Goal: Task Accomplishment & Management: Manage account settings

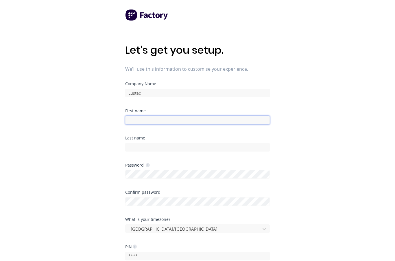
click at [153, 119] on input at bounding box center [197, 120] width 145 height 9
type input "[PERSON_NAME]"
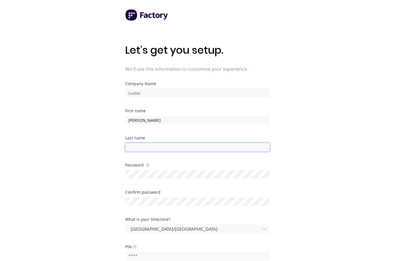
type input "Michelmore"
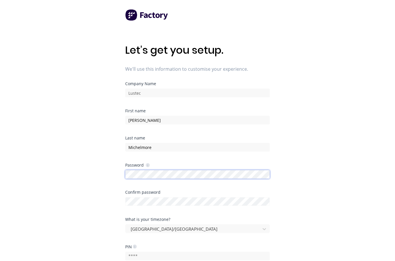
scroll to position [86, 0]
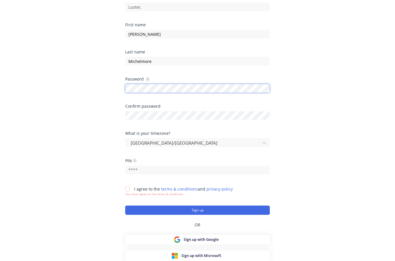
click at [117, 90] on div "Let's get you setup. We'll use this information to customise your experience. C…" at bounding box center [197, 56] width 395 height 285
click at [88, 86] on div "Let's get you setup. We'll use this information to customise your experience. C…" at bounding box center [197, 56] width 395 height 285
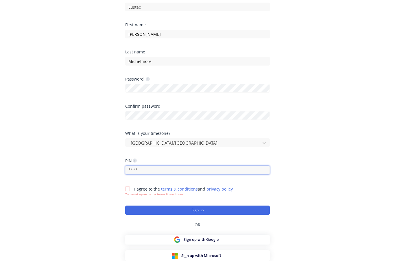
click at [158, 170] on input "text" at bounding box center [197, 170] width 145 height 9
type input "1514"
click at [129, 188] on div at bounding box center [128, 189] width 12 height 12
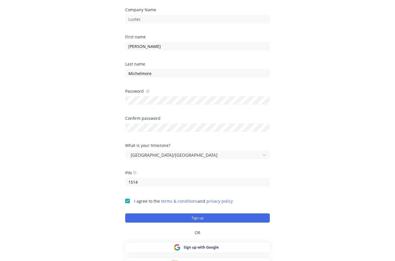
scroll to position [82, 0]
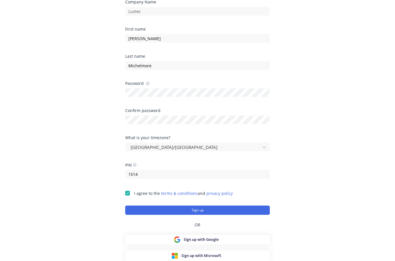
click at [334, 101] on div "Let's get you setup. We'll use this information to customise your experience. C…" at bounding box center [197, 60] width 395 height 285
click at [346, 151] on div "Let's get you setup. We'll use this information to customise your experience. C…" at bounding box center [197, 60] width 395 height 285
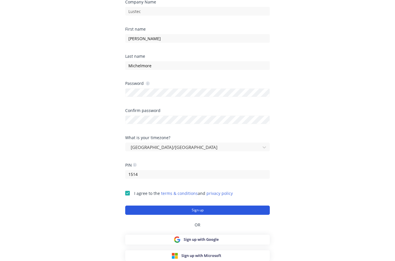
click at [203, 209] on button "Sign up" at bounding box center [197, 210] width 145 height 9
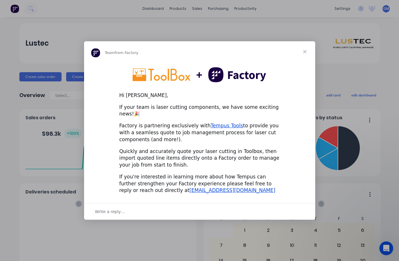
click at [176, 31] on div "Intercom messenger" at bounding box center [199, 130] width 399 height 261
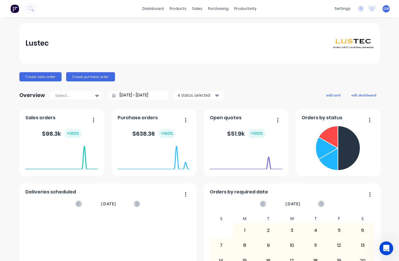
click at [384, 8] on span "GM" at bounding box center [387, 8] width 6 height 5
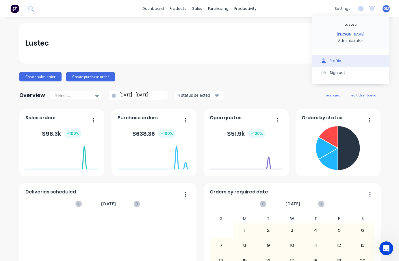
click at [331, 60] on div "Profile" at bounding box center [336, 60] width 12 height 5
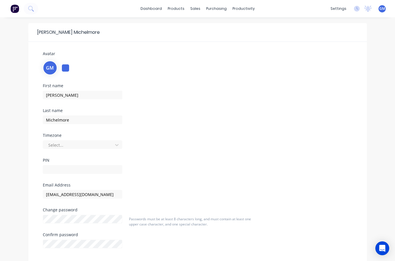
click at [65, 69] on div at bounding box center [65, 67] width 7 height 7
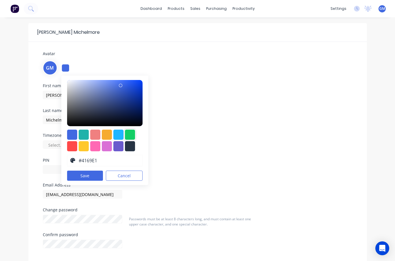
click at [128, 133] on div at bounding box center [130, 135] width 10 height 10
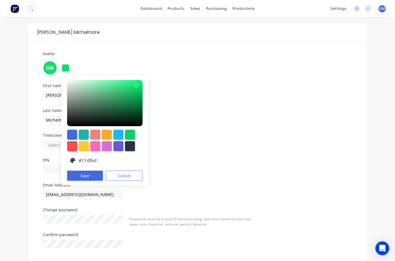
type input "#11e16e"
drag, startPoint x: 92, startPoint y: 96, endPoint x: 134, endPoint y: 86, distance: 43.2
click at [134, 86] on div at bounding box center [105, 103] width 76 height 46
click at [85, 176] on button "Save" at bounding box center [85, 176] width 36 height 10
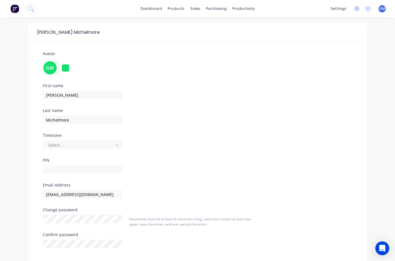
click at [233, 91] on div "First name [PERSON_NAME] Last name [PERSON_NAME] Timezone Select... PIN" at bounding box center [197, 133] width 318 height 99
click at [84, 147] on div at bounding box center [79, 145] width 62 height 7
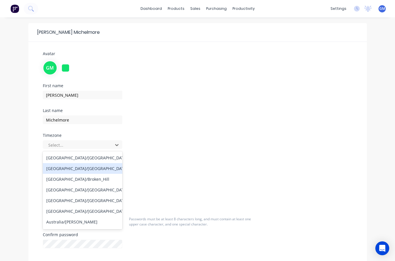
click at [83, 168] on div "[GEOGRAPHIC_DATA]/[GEOGRAPHIC_DATA]" at bounding box center [83, 168] width 80 height 11
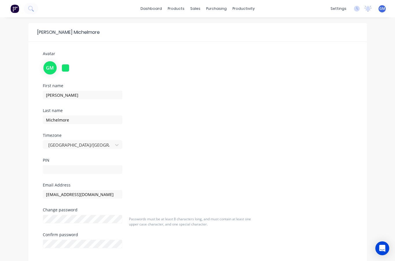
click at [194, 125] on div "First name [PERSON_NAME] Last name [PERSON_NAME] Timezone [GEOGRAPHIC_DATA]/[GE…" at bounding box center [117, 133] width 159 height 99
drag, startPoint x: 58, startPoint y: 170, endPoint x: 165, endPoint y: 184, distance: 107.1
click at [58, 170] on input "text" at bounding box center [83, 169] width 80 height 9
type input "1514"
click at [229, 115] on div "First name [PERSON_NAME] Last name [PERSON_NAME] Timezone [GEOGRAPHIC_DATA]/[GE…" at bounding box center [197, 133] width 318 height 99
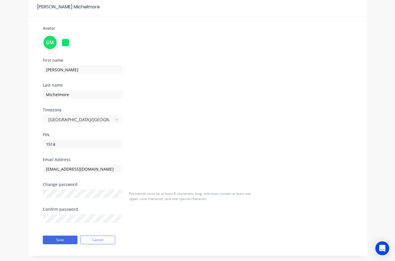
scroll to position [35, 0]
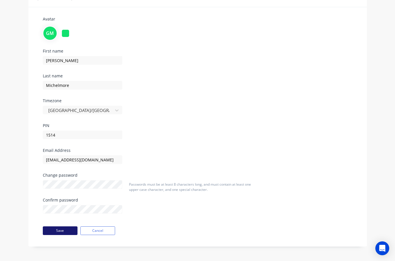
click at [60, 230] on button "Save" at bounding box center [60, 231] width 35 height 9
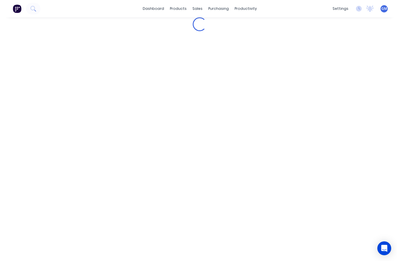
scroll to position [0, 0]
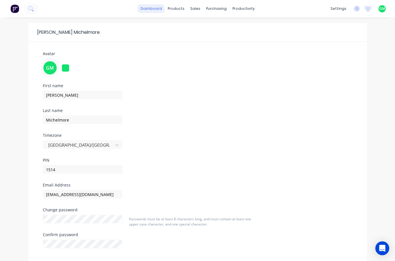
click at [148, 7] on link "dashboard" at bounding box center [151, 8] width 27 height 9
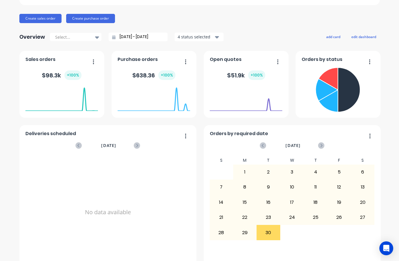
scroll to position [69, 0]
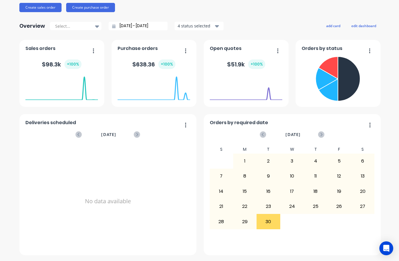
click at [368, 51] on button "button" at bounding box center [368, 51] width 12 height 9
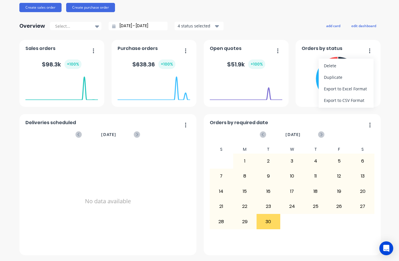
click at [369, 51] on button "button" at bounding box center [368, 51] width 12 height 9
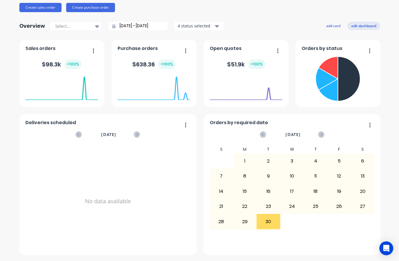
click at [358, 28] on button "edit dashboard" at bounding box center [364, 26] width 32 height 8
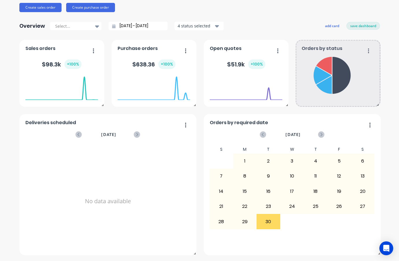
drag, startPoint x: 378, startPoint y: 106, endPoint x: 375, endPoint y: 102, distance: 4.9
click at [377, 106] on span at bounding box center [377, 104] width 6 height 6
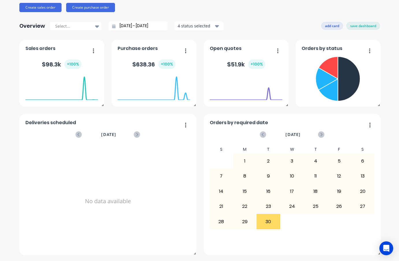
click at [326, 28] on button "add card" at bounding box center [333, 26] width 22 height 8
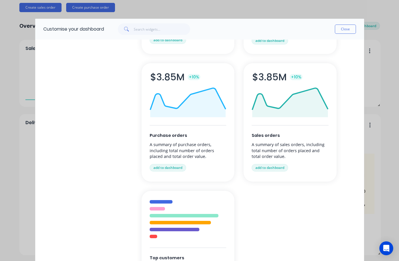
scroll to position [131, 0]
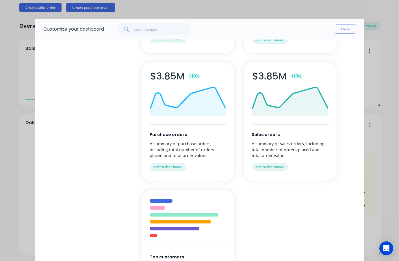
click at [172, 145] on p "A summary of purchase orders, including total number of orders placed and total…" at bounding box center [188, 149] width 77 height 17
click at [165, 168] on button "add to dashboard" at bounding box center [168, 167] width 36 height 8
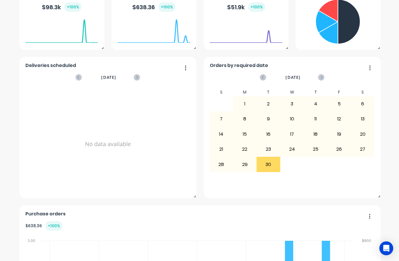
scroll to position [104, 0]
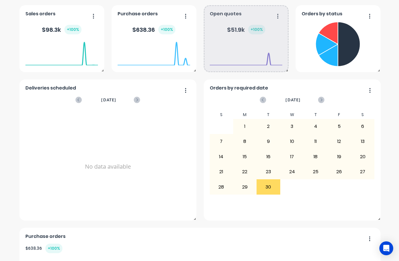
click at [237, 88] on div at bounding box center [246, 65] width 73 height 55
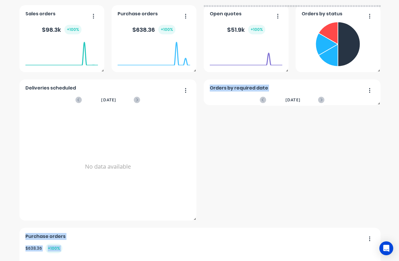
drag, startPoint x: 377, startPoint y: 219, endPoint x: 381, endPoint y: 104, distance: 115.7
click at [381, 104] on div "Lustec Create sales order Create purchase order Overview Select... [DATE] - [DA…" at bounding box center [199, 144] width 399 height 450
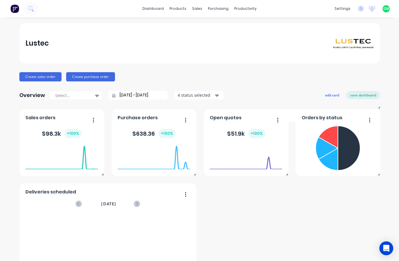
scroll to position [145, 0]
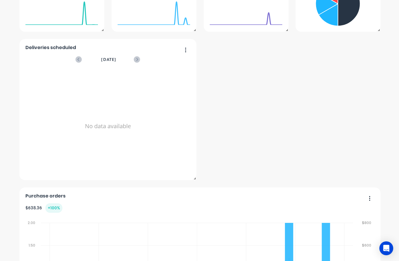
drag, startPoint x: 271, startPoint y: 130, endPoint x: 267, endPoint y: 128, distance: 4.1
click at [268, 128] on div "Purchase orders $ 638.36 + 100 % 2.00 2.00 1.50 1.50 1.00 1.00 0.50 0.50 0.00 0…" at bounding box center [199, 147] width 361 height 364
drag, startPoint x: 115, startPoint y: 86, endPoint x: 306, endPoint y: 93, distance: 191.0
click at [316, 93] on div "Purchase orders $ 638.36 + 100 % 2.00 2.00 1.50 1.50 1.00 1.00 0.50 0.50 0.00 0…" at bounding box center [199, 147] width 361 height 364
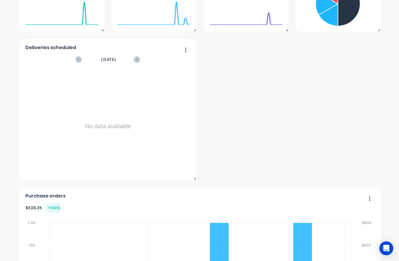
scroll to position [0, 0]
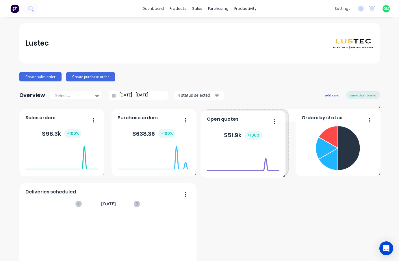
drag, startPoint x: 276, startPoint y: 120, endPoint x: 279, endPoint y: 145, distance: 25.6
click at [274, 121] on icon "button" at bounding box center [274, 121] width 1 height 5
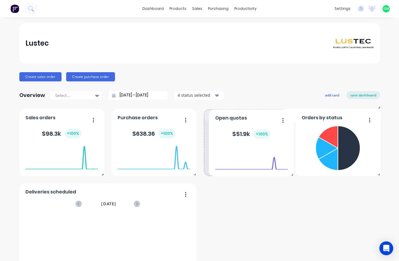
click at [276, 121] on button "button" at bounding box center [281, 121] width 12 height 9
click at [365, 96] on button "save dashboard" at bounding box center [364, 95] width 34 height 8
click at [358, 98] on button "edit dashboard" at bounding box center [364, 95] width 32 height 8
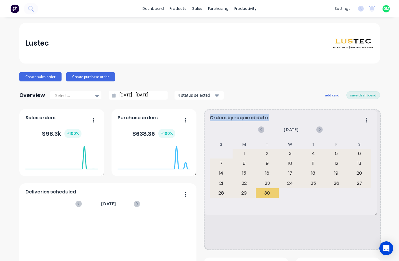
drag, startPoint x: 377, startPoint y: 107, endPoint x: 396, endPoint y: 214, distance: 108.0
click at [396, 214] on div "dashboard products sales purchasing productivity dashboard products Product Cat…" at bounding box center [199, 130] width 399 height 261
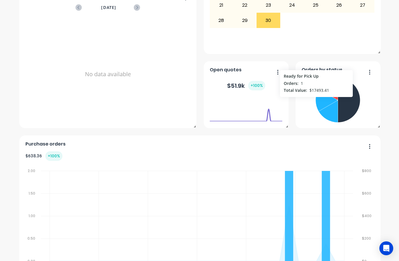
scroll to position [225, 0]
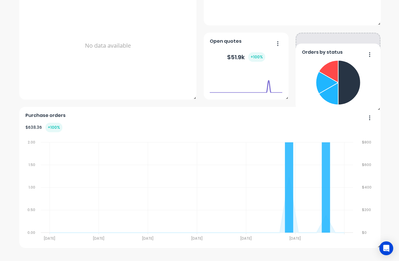
drag, startPoint x: 367, startPoint y: 42, endPoint x: 379, endPoint y: 53, distance: 16.2
click at [379, 53] on div "Lustec Create sales order Create purchase order Overview Select... [DATE] - [DA…" at bounding box center [199, 23] width 399 height 450
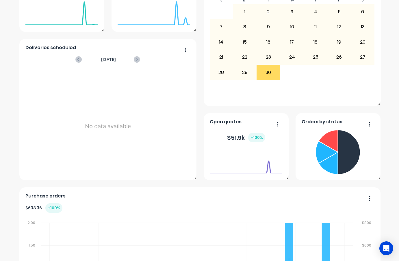
scroll to position [0, 0]
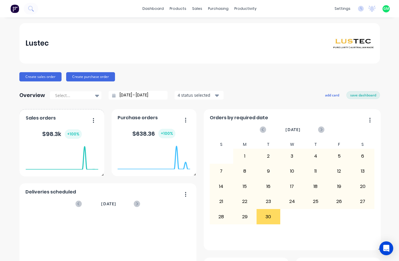
drag, startPoint x: 91, startPoint y: 119, endPoint x: 93, endPoint y: 90, distance: 29.0
click at [91, 117] on button "button" at bounding box center [91, 121] width 12 height 9
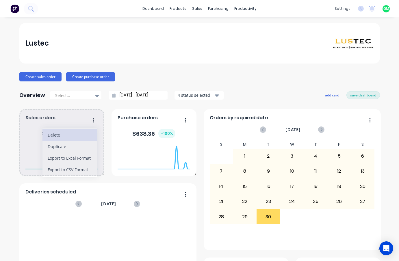
click at [48, 133] on div "Delete" at bounding box center [70, 135] width 45 height 8
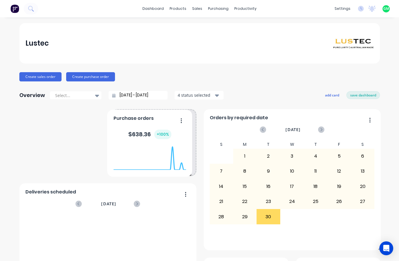
click at [181, 122] on icon "button" at bounding box center [181, 120] width 1 height 5
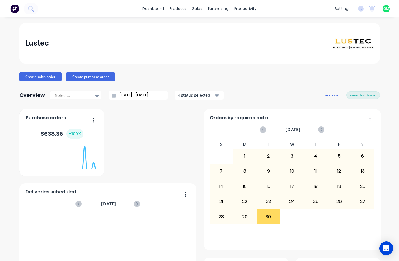
drag, startPoint x: 184, startPoint y: 120, endPoint x: 80, endPoint y: 111, distance: 103.6
click at [80, 111] on div "Purchase orders $ 638.36 + 100 % [DATE] Orders: 0 Total Value: $ 0" at bounding box center [61, 142] width 85 height 67
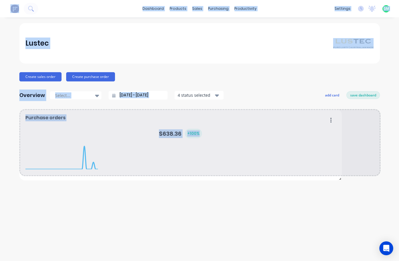
drag, startPoint x: 101, startPoint y: 175, endPoint x: 339, endPoint y: 179, distance: 237.7
click at [339, 179] on span at bounding box center [339, 178] width 6 height 6
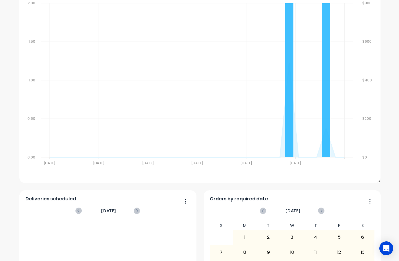
scroll to position [145, 0]
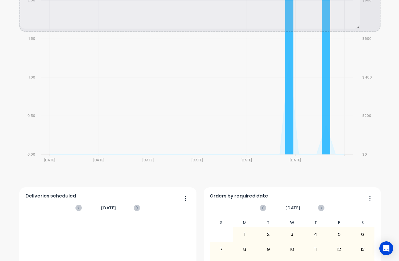
drag, startPoint x: 377, startPoint y: 177, endPoint x: 359, endPoint y: 27, distance: 150.9
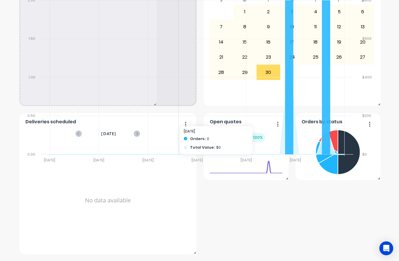
drag, startPoint x: 378, startPoint y: 178, endPoint x: 158, endPoint y: 102, distance: 232.8
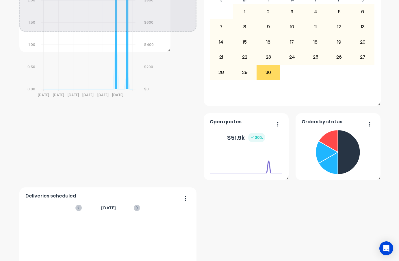
drag, startPoint x: 194, startPoint y: 105, endPoint x: 168, endPoint y: 51, distance: 60.1
click at [168, 51] on span at bounding box center [168, 49] width 6 height 6
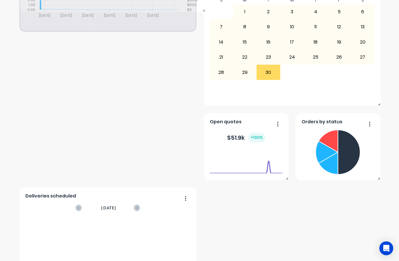
drag, startPoint x: 194, startPoint y: 179, endPoint x: 202, endPoint y: 14, distance: 165.3
click at [202, 11] on span at bounding box center [203, 9] width 6 height 6
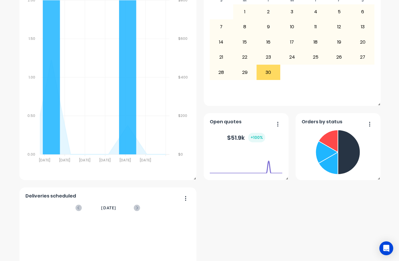
drag, startPoint x: 297, startPoint y: 226, endPoint x: 300, endPoint y: 221, distance: 6.0
click at [297, 227] on div "Purchase orders $ 638.36 + 100 % 2.00 2.00 1.50 1.50 1.00 1.00 0.50 0.50 0.00 0…" at bounding box center [199, 221] width 361 height 513
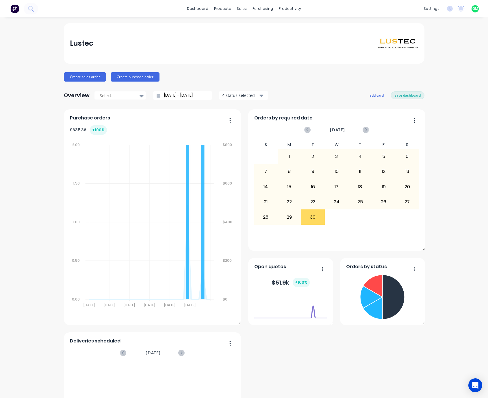
scroll to position [237, 0]
